Goal: Connect with others: Connect with others

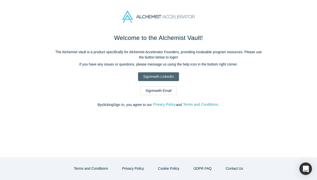
click at [158, 74] on link "Sign In with LinkedIn" at bounding box center [158, 76] width 41 height 9
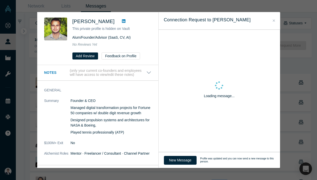
click at [275, 19] on button "Close" at bounding box center [273, 21] width 5 height 6
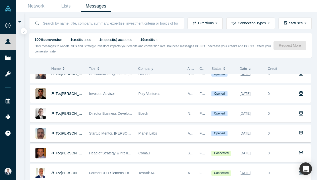
scroll to position [116, 0]
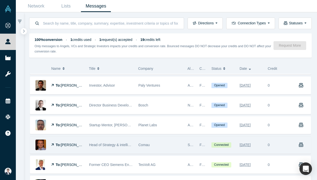
click at [123, 146] on span "Head of Strategy & intelligence Comau (spin off of Stellantis)" at bounding box center [136, 145] width 94 height 4
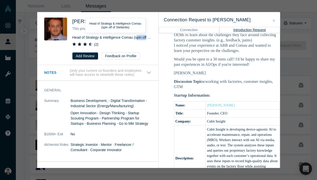
drag, startPoint x: 137, startPoint y: 36, endPoint x: 147, endPoint y: 38, distance: 10.2
click at [147, 38] on span "Head of Strategy & intelligence Comau (spin off of Stellantis)" at bounding box center [119, 37] width 94 height 4
click at [124, 19] on icon at bounding box center [124, 21] width 4 height 4
